Goal: Information Seeking & Learning: Learn about a topic

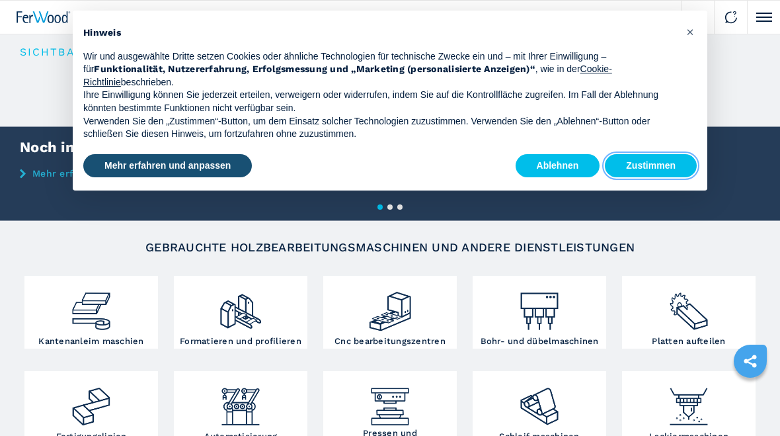
click at [635, 155] on button "Zustimmen" at bounding box center [651, 166] width 92 height 24
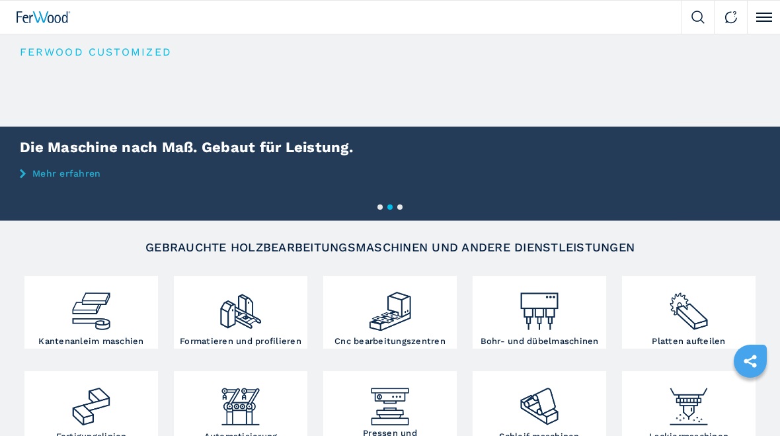
click at [75, 316] on img at bounding box center [91, 306] width 44 height 54
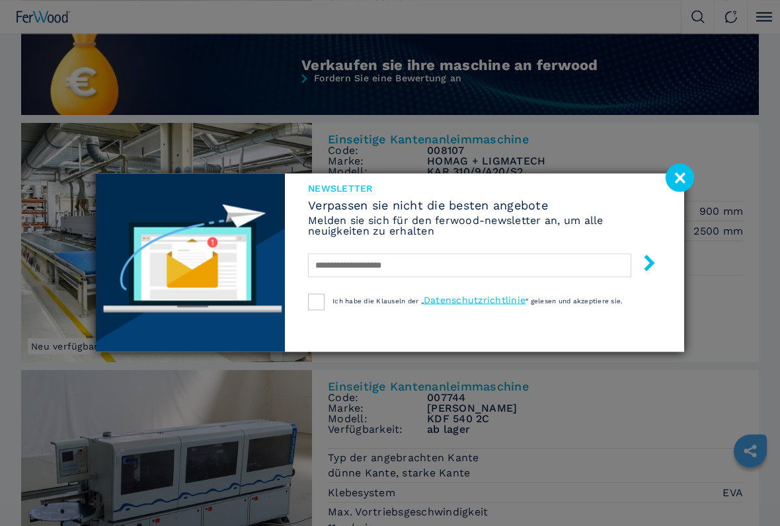
scroll to position [1170, 0]
click at [681, 178] on image at bounding box center [680, 178] width 28 height 28
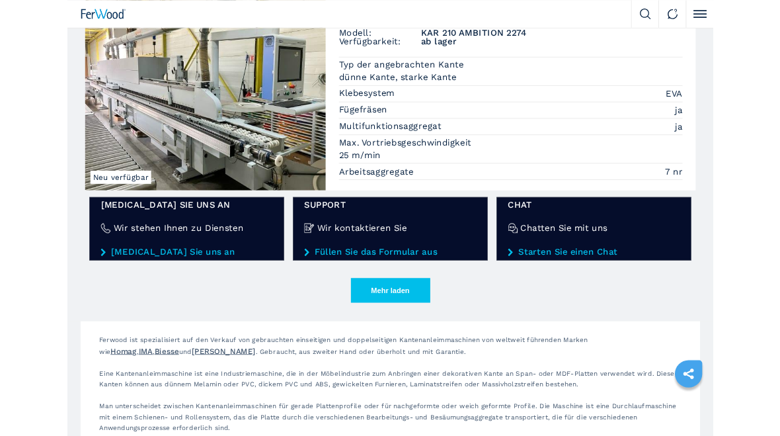
scroll to position [2095, 0]
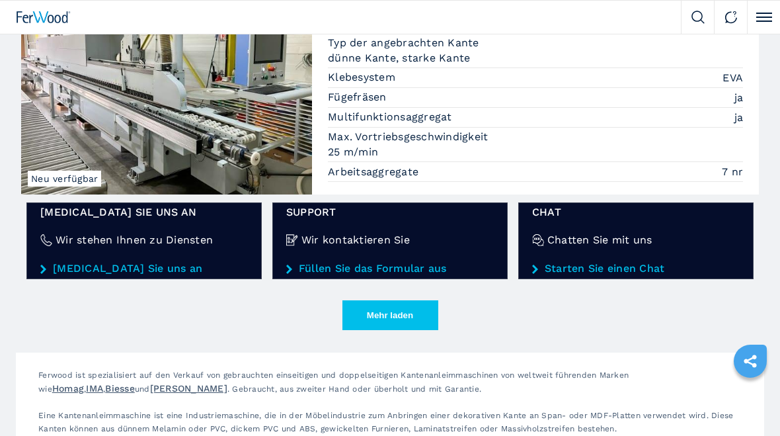
click at [395, 313] on button "Mehr laden" at bounding box center [390, 315] width 96 height 30
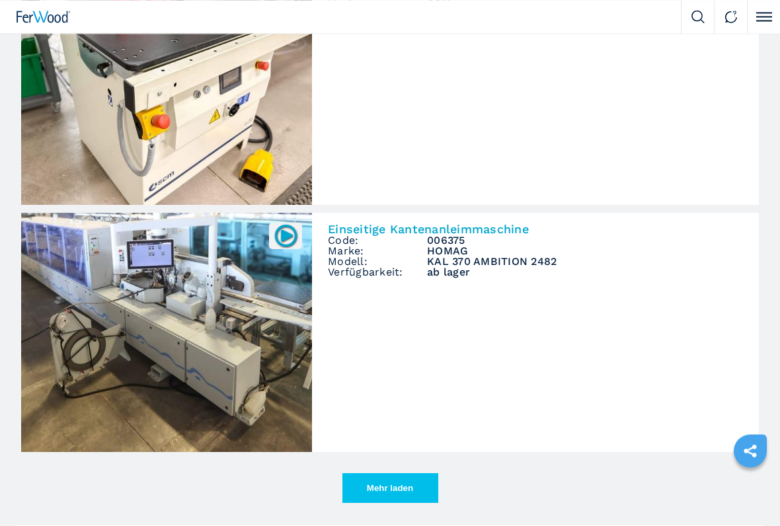
scroll to position [3951, 0]
click at [354, 435] on button "Mehr laden" at bounding box center [390, 488] width 96 height 30
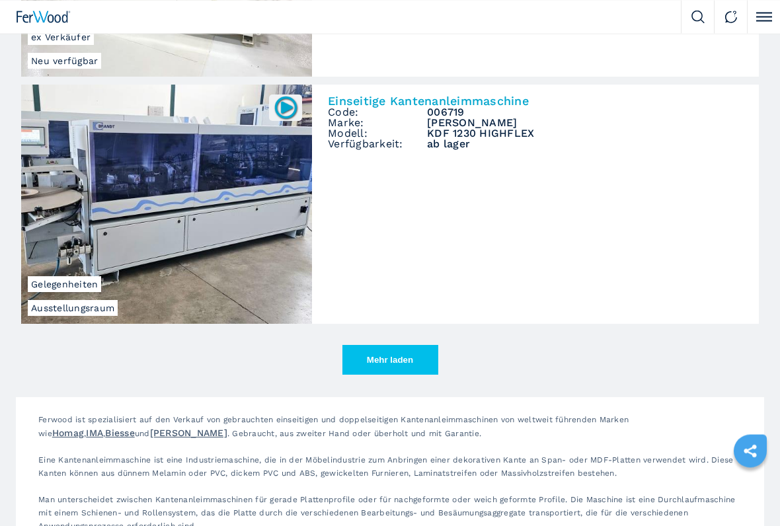
scroll to position [6115, 0]
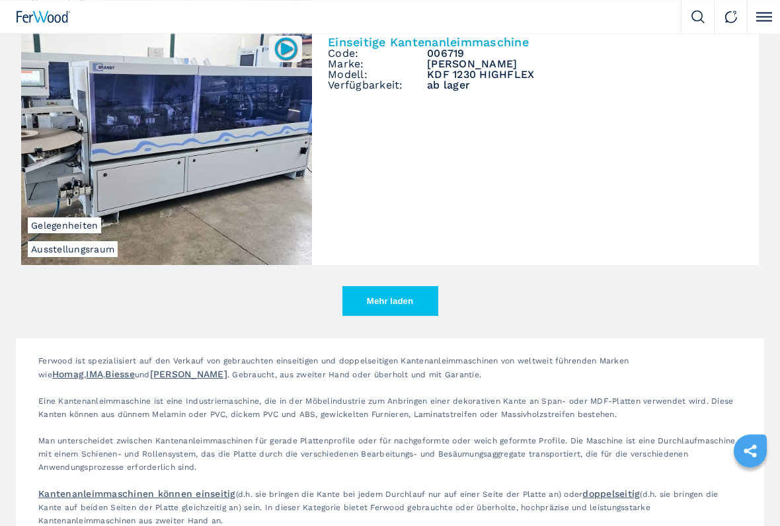
click at [370, 309] on button "Mehr laden" at bounding box center [390, 302] width 96 height 30
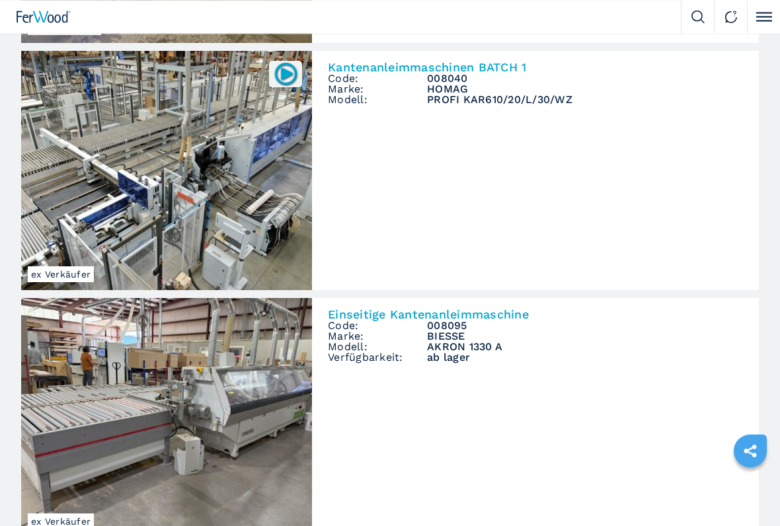
scroll to position [7332, 0]
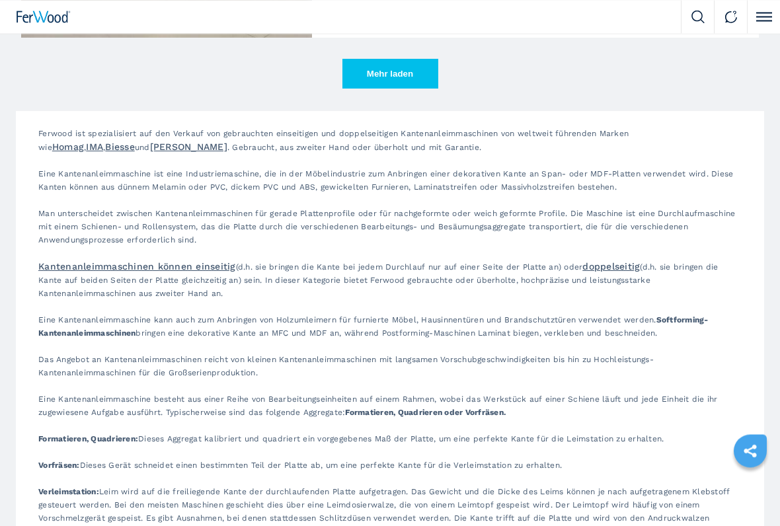
click at [379, 82] on button "Mehr laden" at bounding box center [390, 74] width 96 height 30
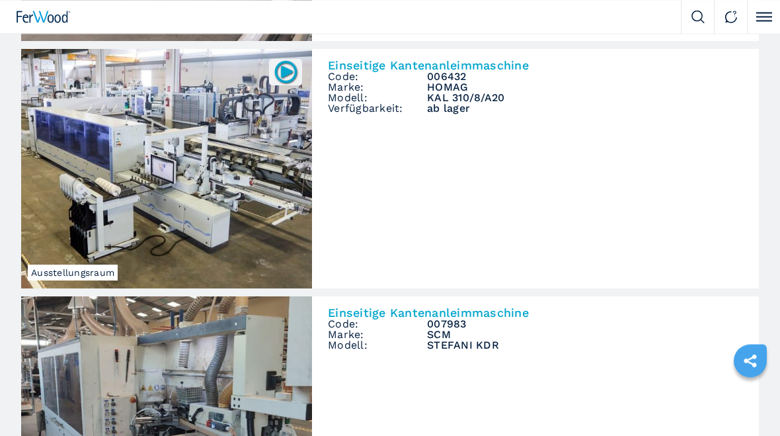
scroll to position [9749, 0]
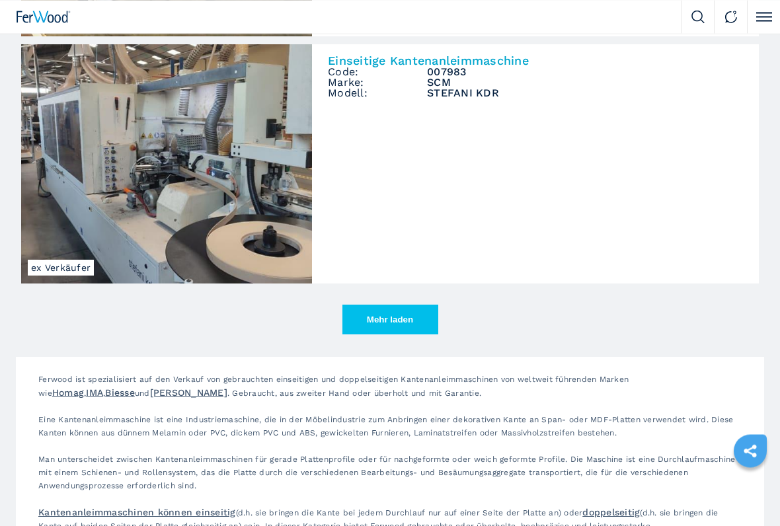
click at [368, 318] on button "Mehr laden" at bounding box center [390, 320] width 96 height 30
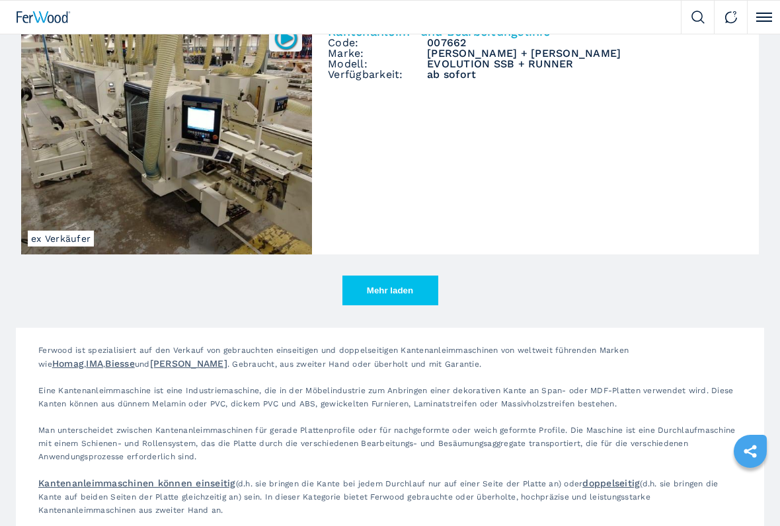
scroll to position [12074, 0]
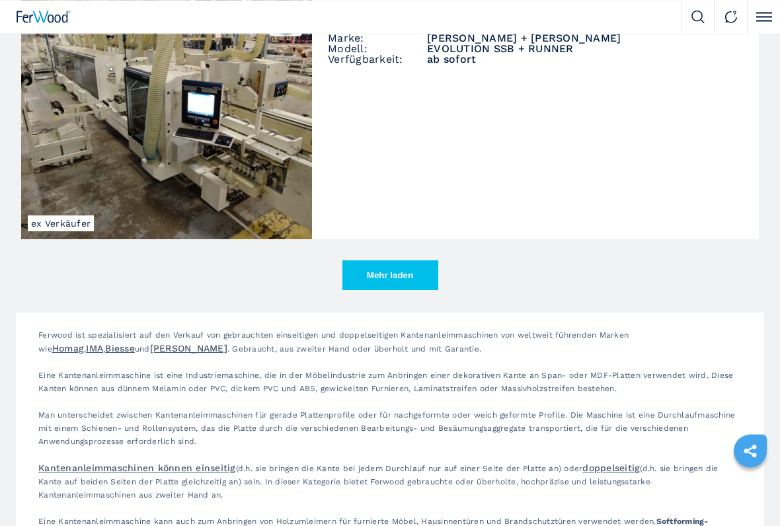
click at [372, 278] on button "Mehr laden" at bounding box center [390, 276] width 96 height 30
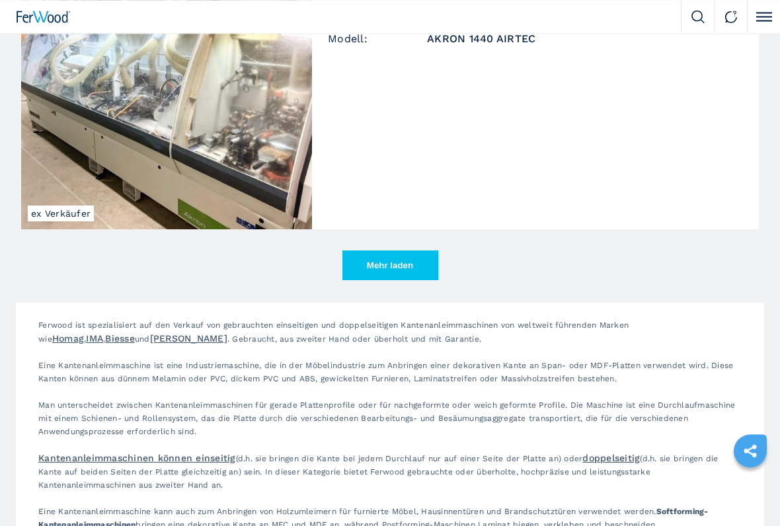
scroll to position [14063, 0]
click at [362, 262] on button "Mehr laden" at bounding box center [390, 266] width 96 height 30
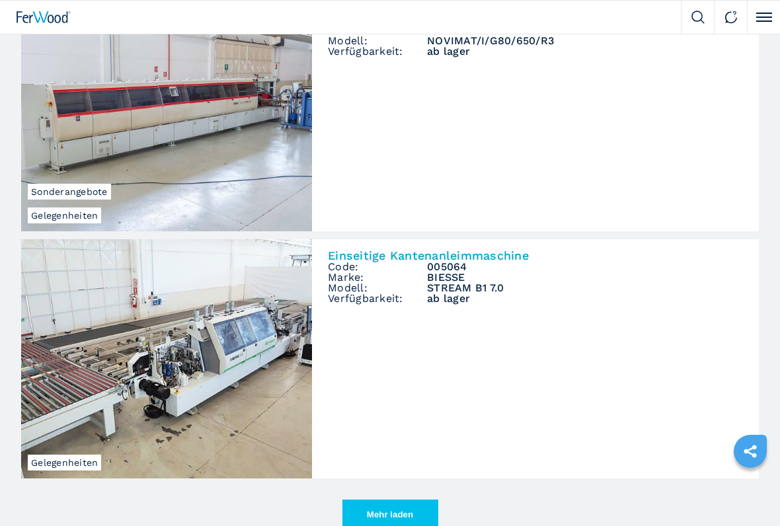
scroll to position [15793, 0]
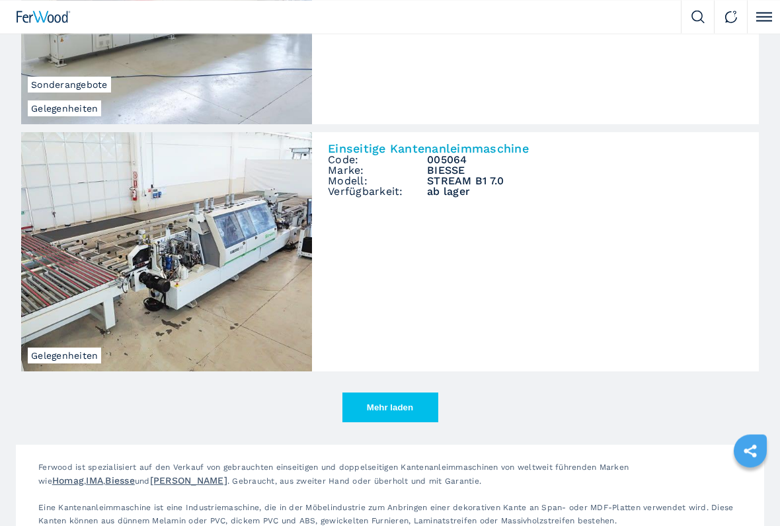
click at [398, 399] on button "Mehr laden" at bounding box center [390, 408] width 96 height 30
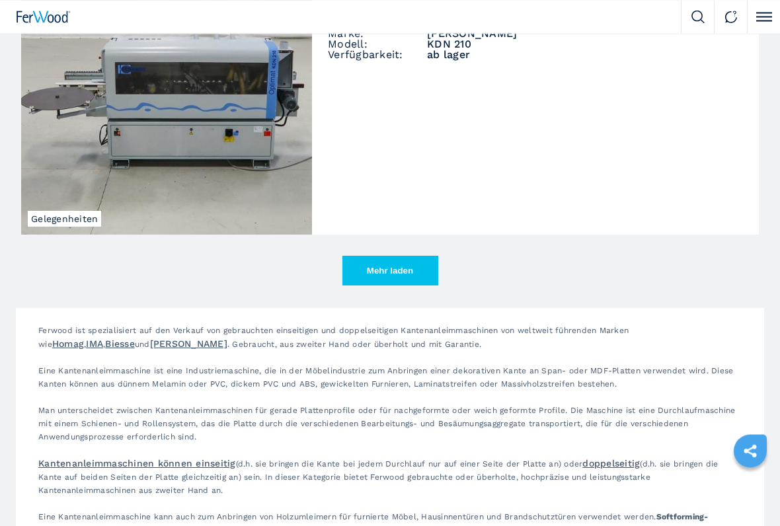
click at [368, 274] on button "Mehr laden" at bounding box center [390, 271] width 96 height 30
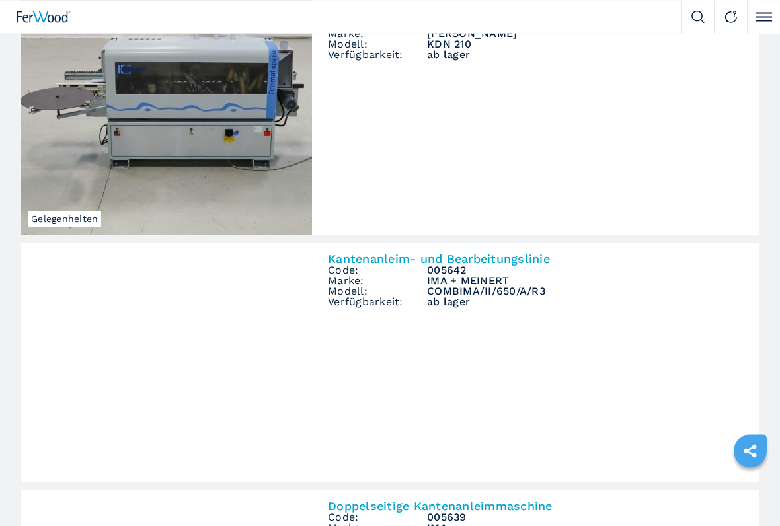
scroll to position [18013, 0]
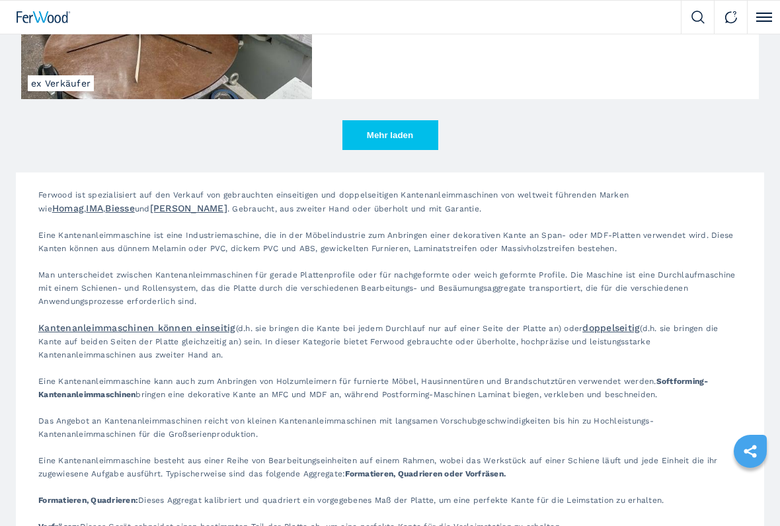
scroll to position [20146, 0]
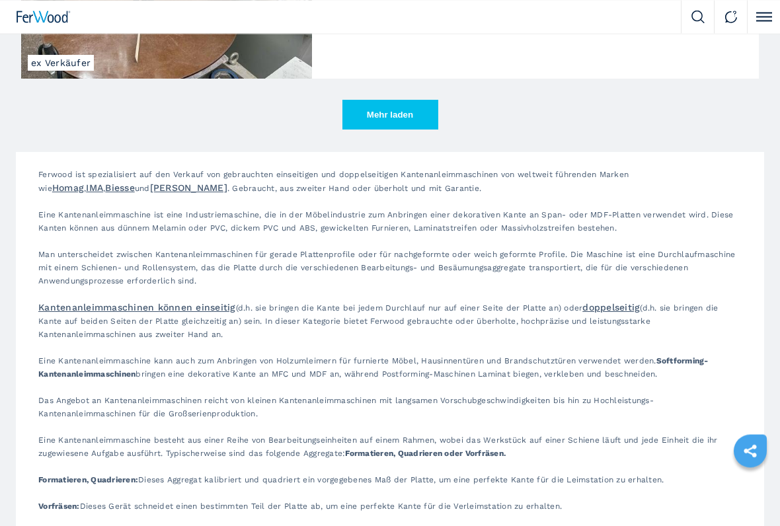
click at [377, 120] on button "Mehr laden" at bounding box center [390, 115] width 96 height 30
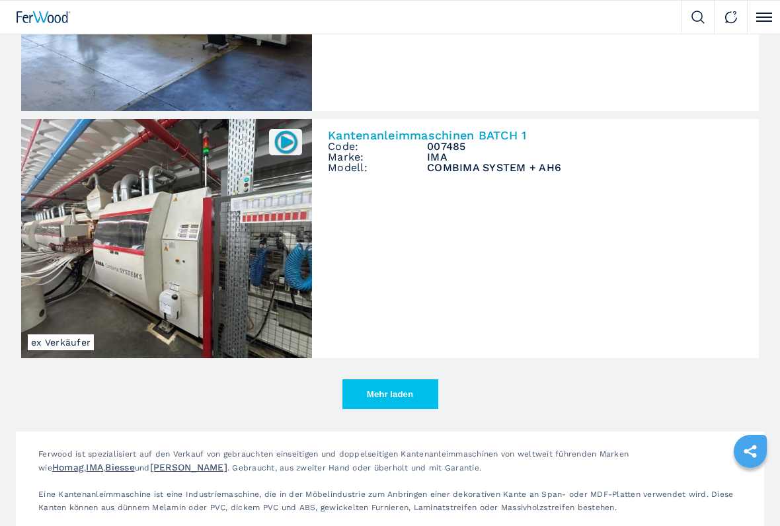
scroll to position [21854, 0]
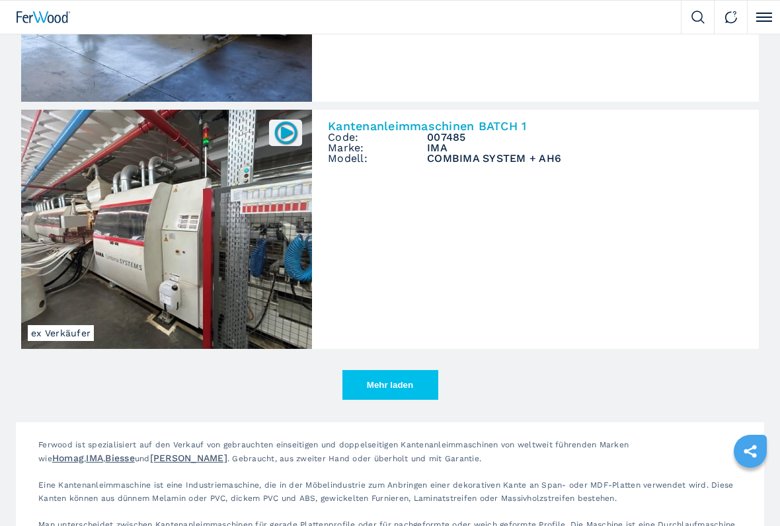
click at [358, 383] on button "Mehr laden" at bounding box center [390, 385] width 96 height 30
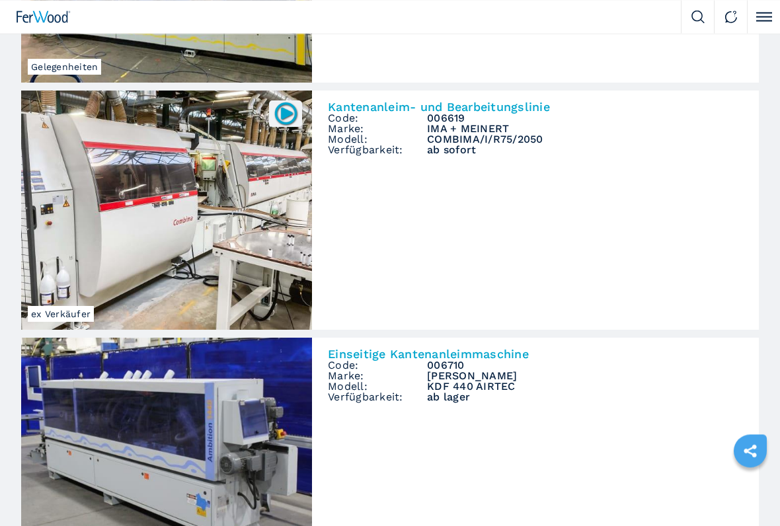
scroll to position [23112, 0]
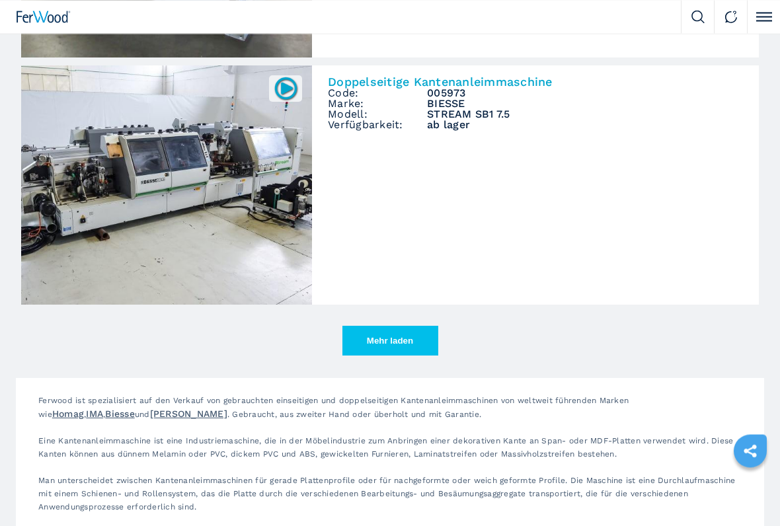
click at [355, 337] on button "Mehr laden" at bounding box center [390, 342] width 96 height 30
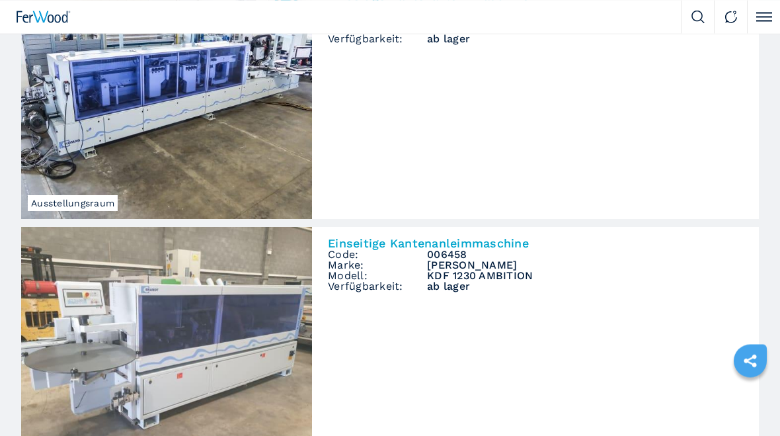
scroll to position [24696, 0]
